Goal: Information Seeking & Learning: Learn about a topic

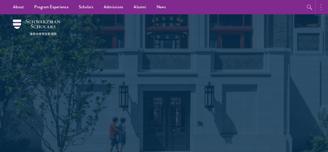
click at [318, 9] on button "button" at bounding box center [322, 7] width 11 height 14
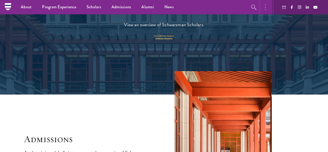
scroll to position [718, 0]
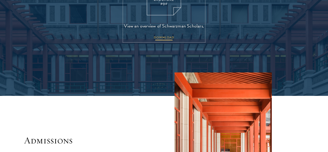
click at [171, 41] on span "DOWNLOAD" at bounding box center [164, 38] width 21 height 6
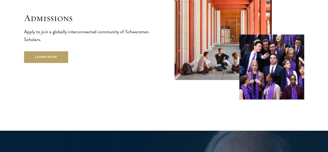
scroll to position [840, 0]
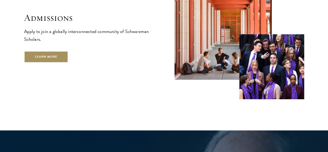
click at [69, 57] on link "Learn More" at bounding box center [46, 57] width 44 height 12
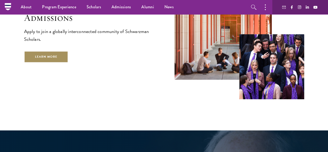
scroll to position [836, 0]
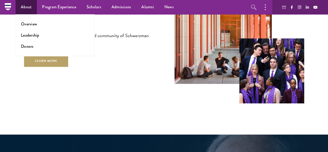
click at [19, 14] on ul "Overview Leadership Donors" at bounding box center [55, 35] width 79 height 42
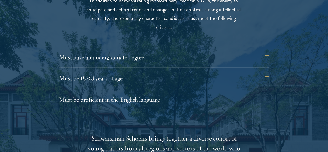
scroll to position [694, 0]
click at [85, 73] on button "Must be 18-28 years of age" at bounding box center [167, 78] width 210 height 12
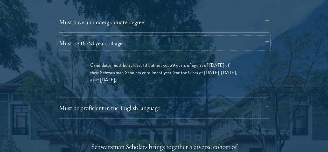
scroll to position [730, 0]
click at [133, 101] on button "Must be proficient in the English language" at bounding box center [167, 107] width 210 height 12
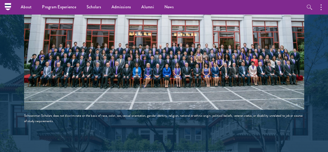
scroll to position [1062, 0]
click at [132, 45] on img at bounding box center [164, 40] width 280 height 140
